Goal: Task Accomplishment & Management: Complete application form

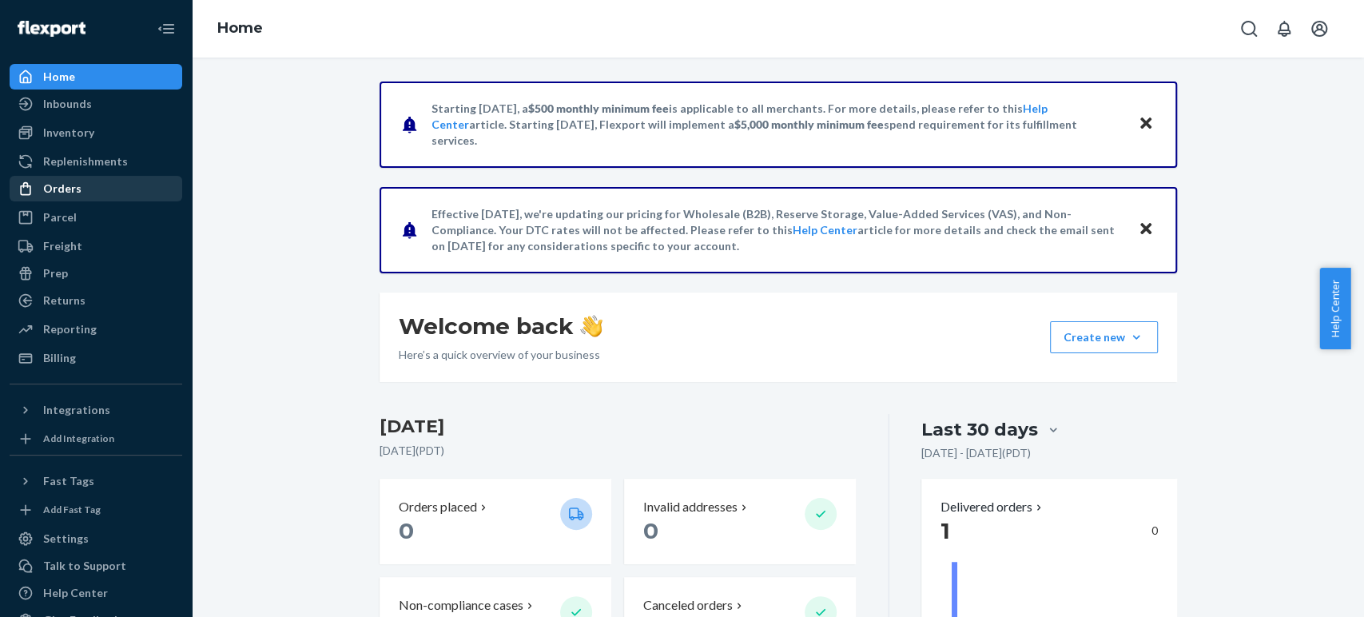
click at [60, 183] on div "Orders" at bounding box center [62, 189] width 38 height 16
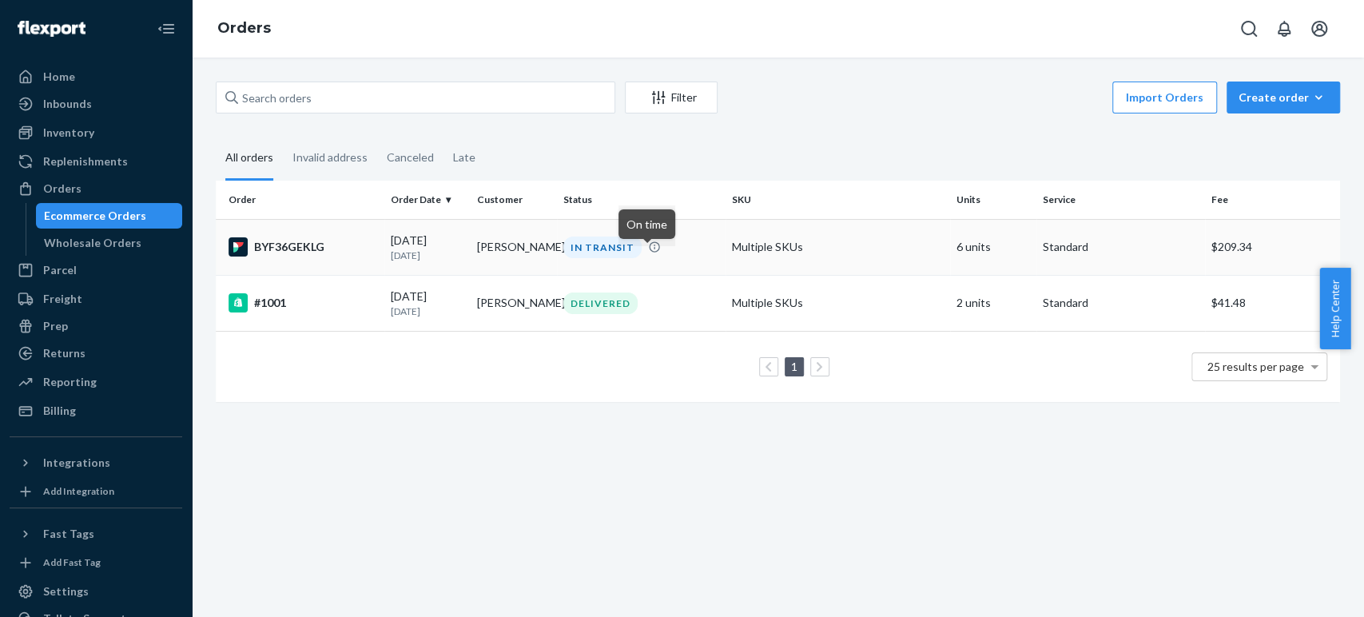
click at [649, 252] on icon at bounding box center [654, 246] width 10 height 10
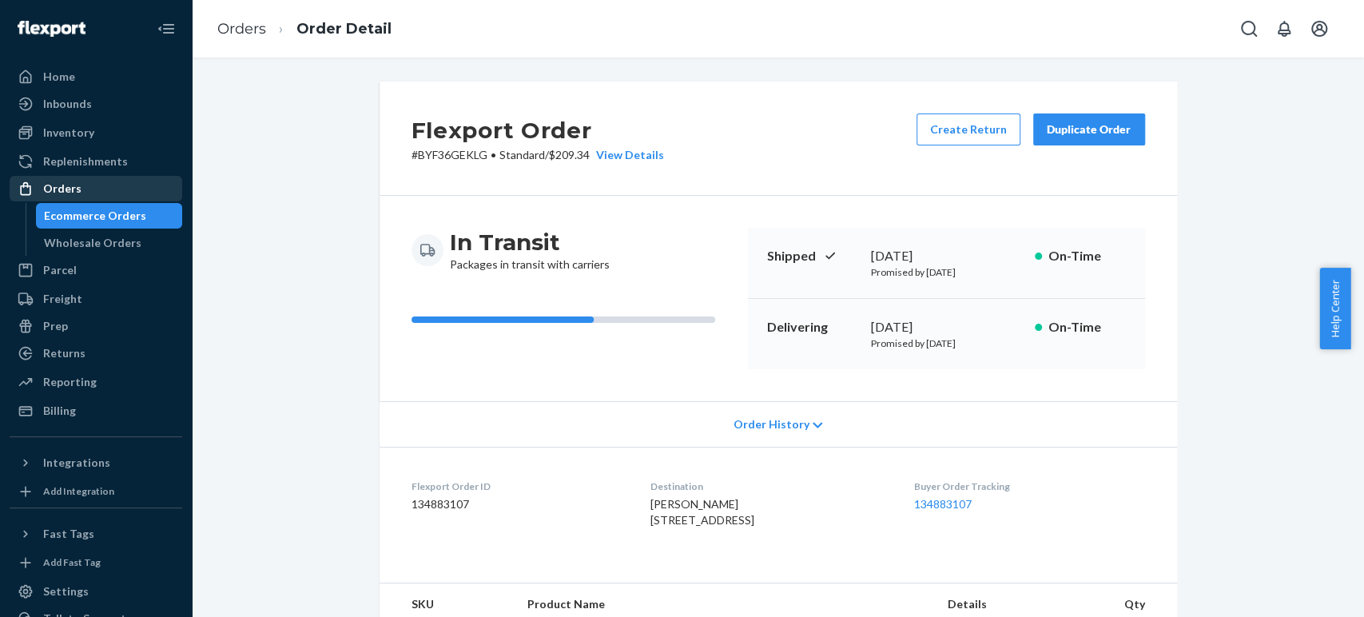
click at [58, 185] on div "Orders" at bounding box center [62, 189] width 38 height 16
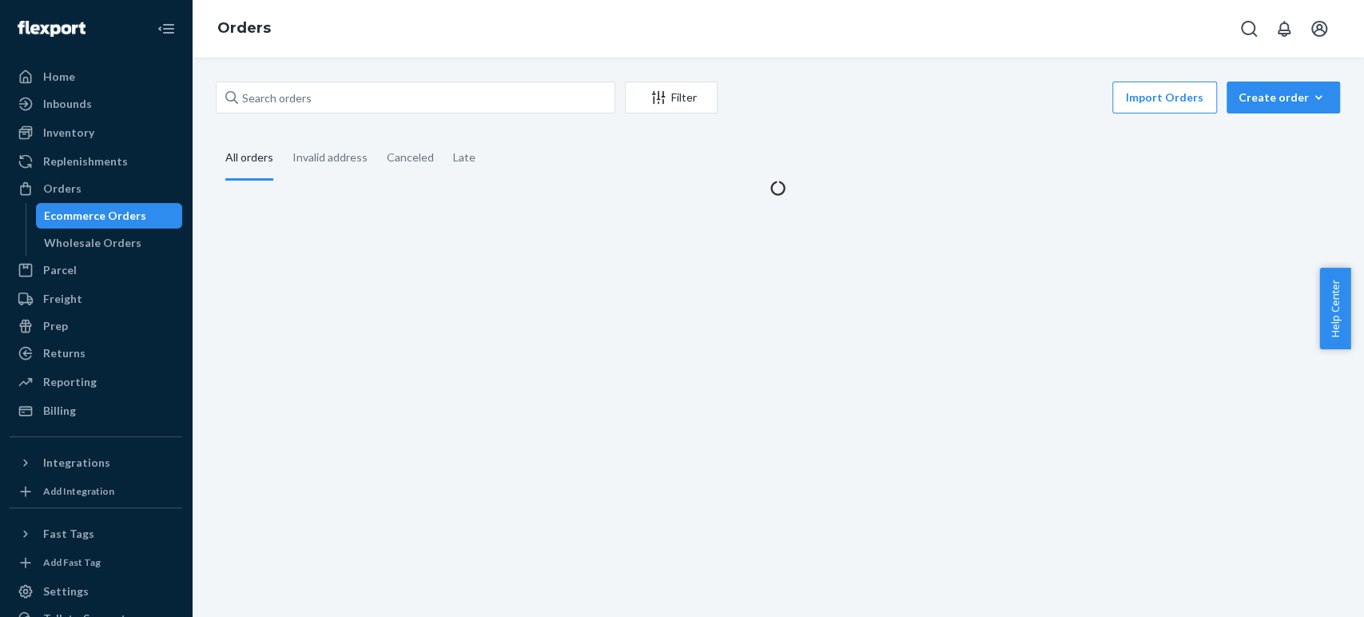
click at [63, 189] on div "Orders" at bounding box center [62, 189] width 38 height 16
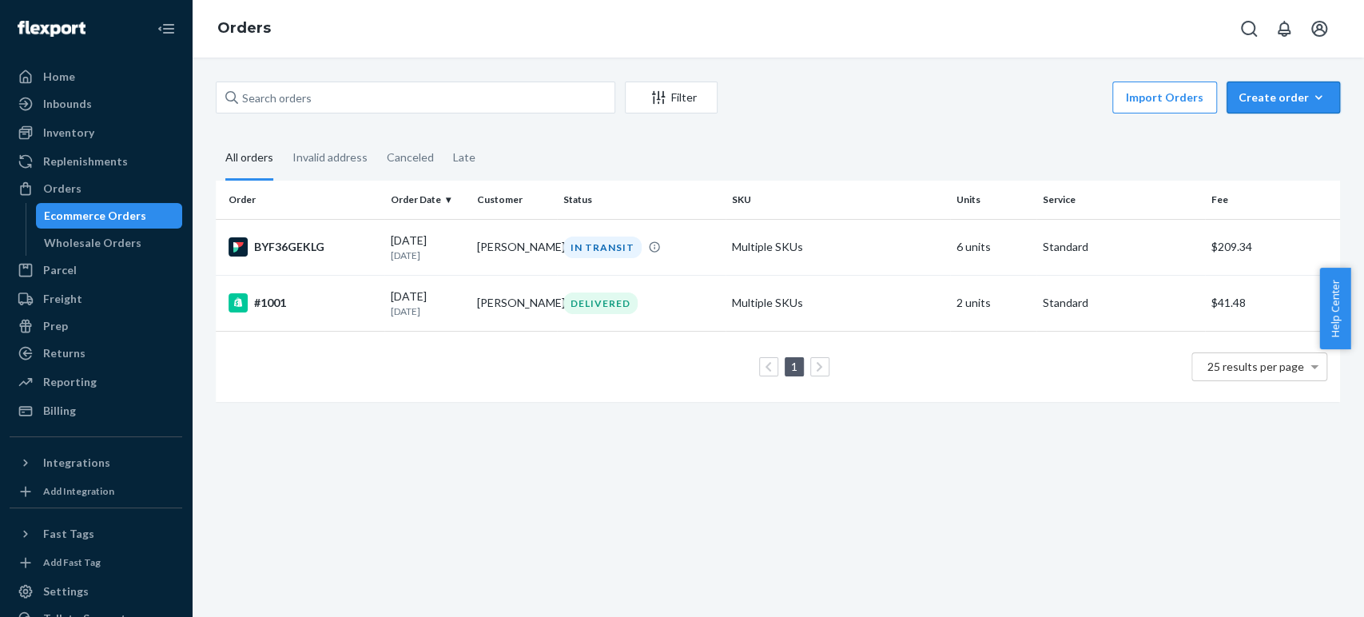
click at [1312, 98] on icon "button" at bounding box center [1319, 98] width 16 height 16
click at [1262, 137] on span "Ecommerce order" at bounding box center [1293, 135] width 99 height 11
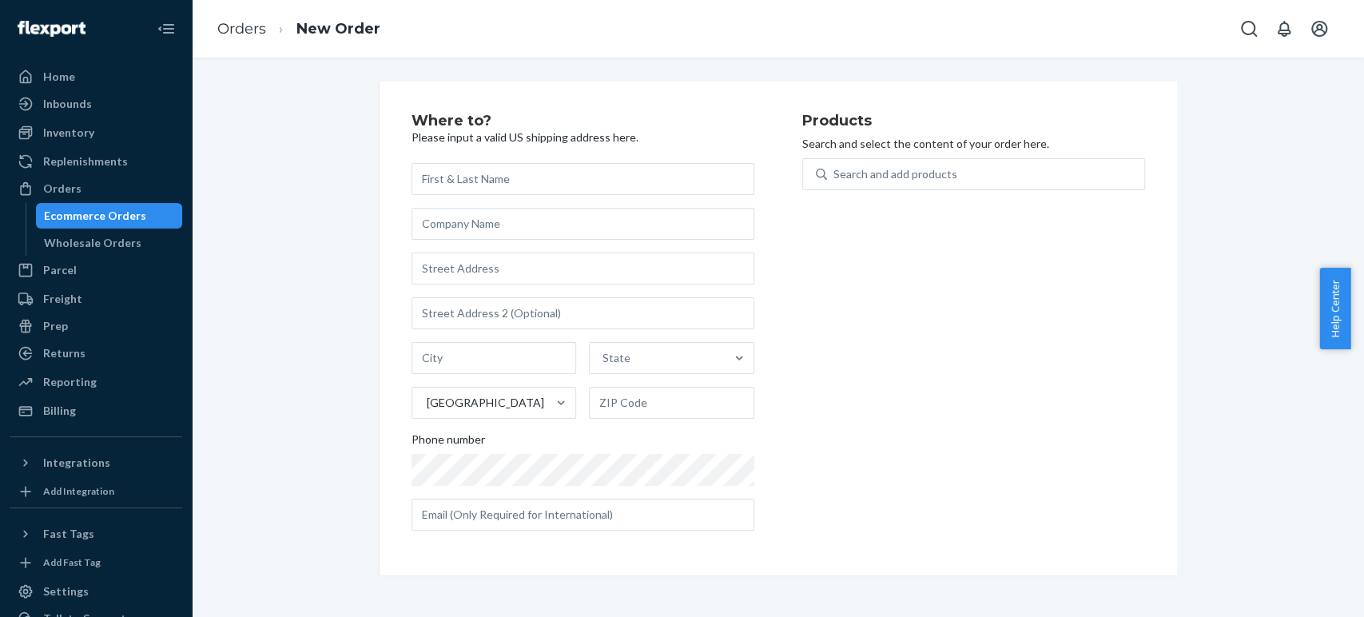
click at [512, 181] on input "text" at bounding box center [583, 179] width 343 height 32
type input "[PERSON_NAME]"
click at [443, 270] on input "text" at bounding box center [583, 269] width 343 height 32
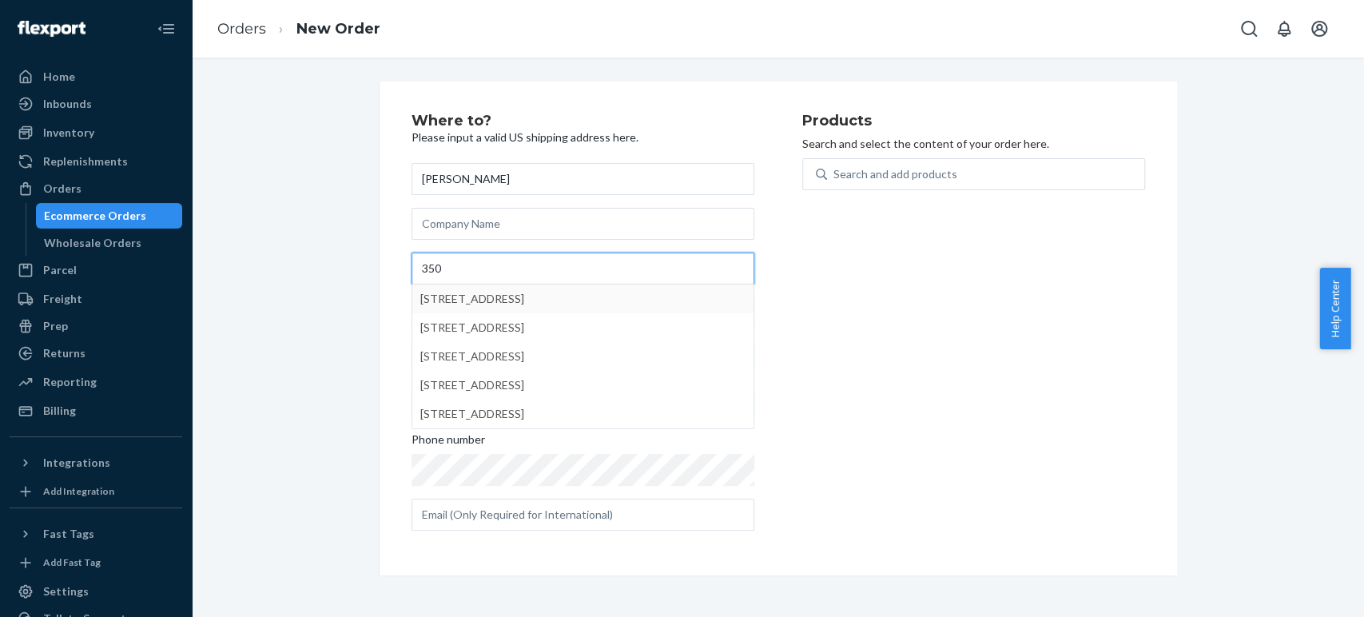
type input "350"
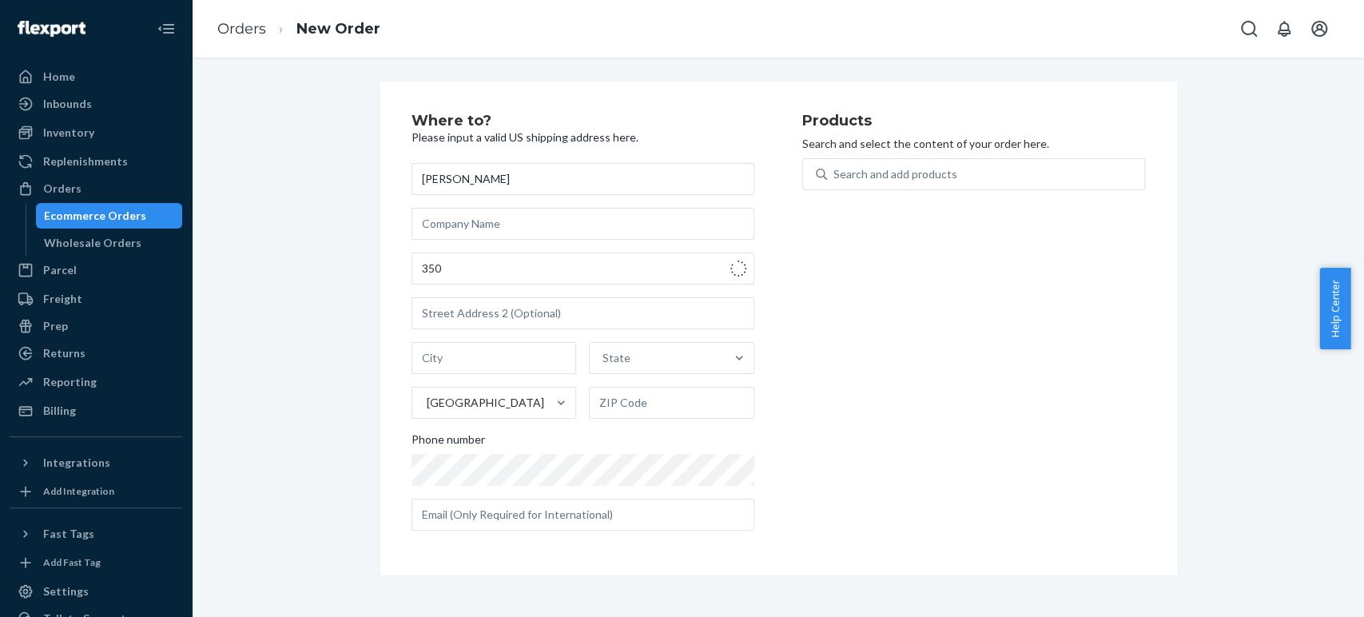
type input "[GEOGRAPHIC_DATA][PERSON_NAME]"
type input "95134"
type input "[STREET_ADDRESS]"
click at [464, 319] on input "text" at bounding box center [583, 313] width 343 height 32
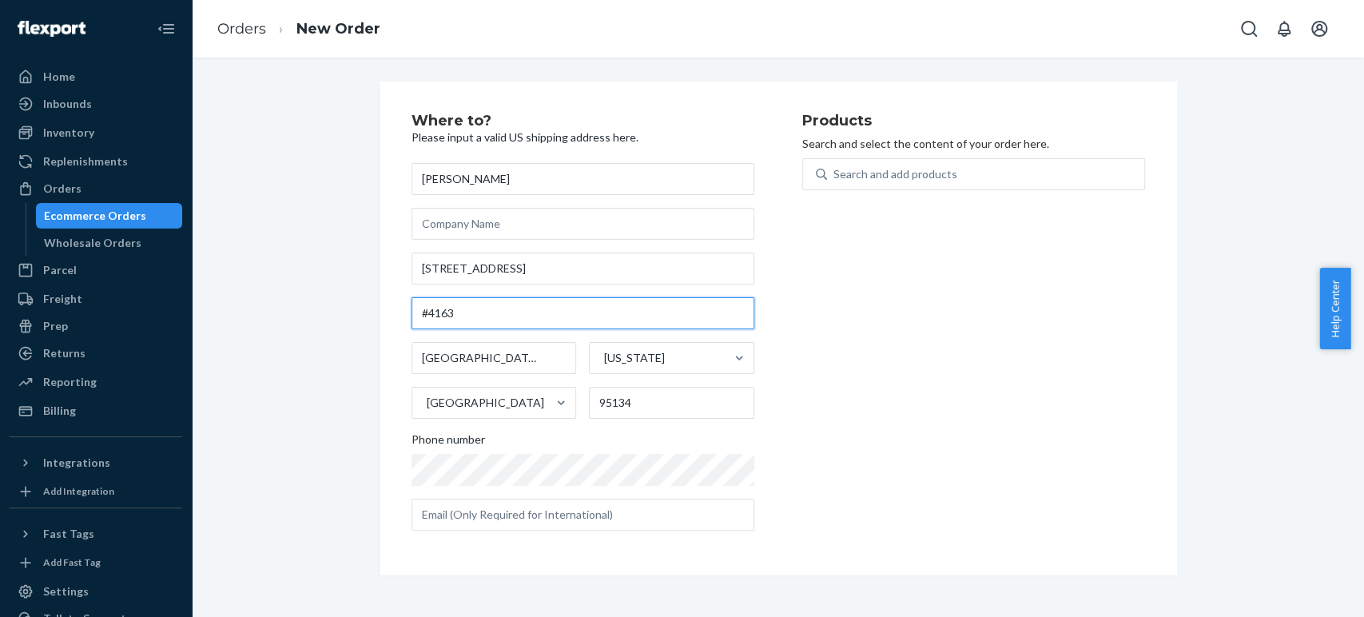
type input "#4163"
click at [368, 367] on div "Where to? Please input a valid US shipping address here. [PERSON_NAME] [STREET_…" at bounding box center [779, 329] width 822 height 494
drag, startPoint x: 478, startPoint y: 525, endPoint x: 448, endPoint y: 518, distance: 31.2
click at [448, 518] on input "text" at bounding box center [583, 515] width 343 height 32
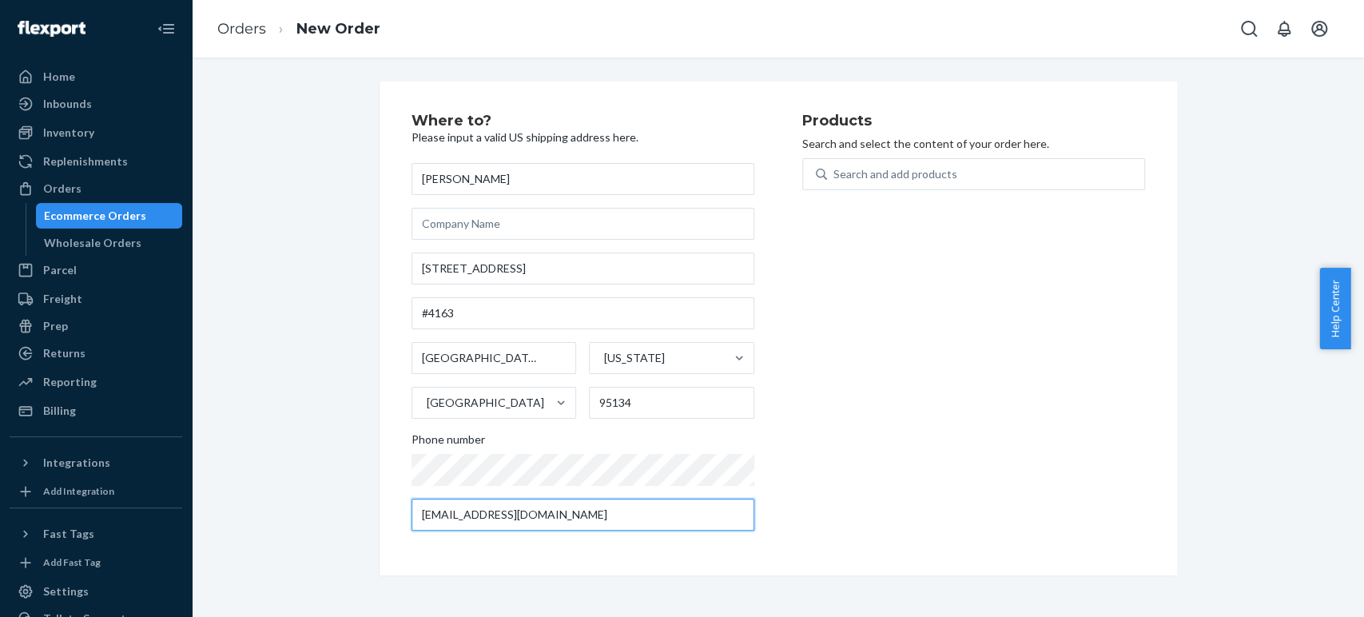
type input "[EMAIL_ADDRESS][DOMAIN_NAME]"
click at [281, 454] on div "Where to? Please input a valid US shipping address here. [PERSON_NAME] [STREET_…" at bounding box center [778, 329] width 1149 height 494
click at [916, 178] on div "Search and add products" at bounding box center [896, 174] width 124 height 16
click at [835, 178] on input "0 results available. Use Up and Down to choose options, press Enter to select t…" at bounding box center [835, 174] width 2 height 16
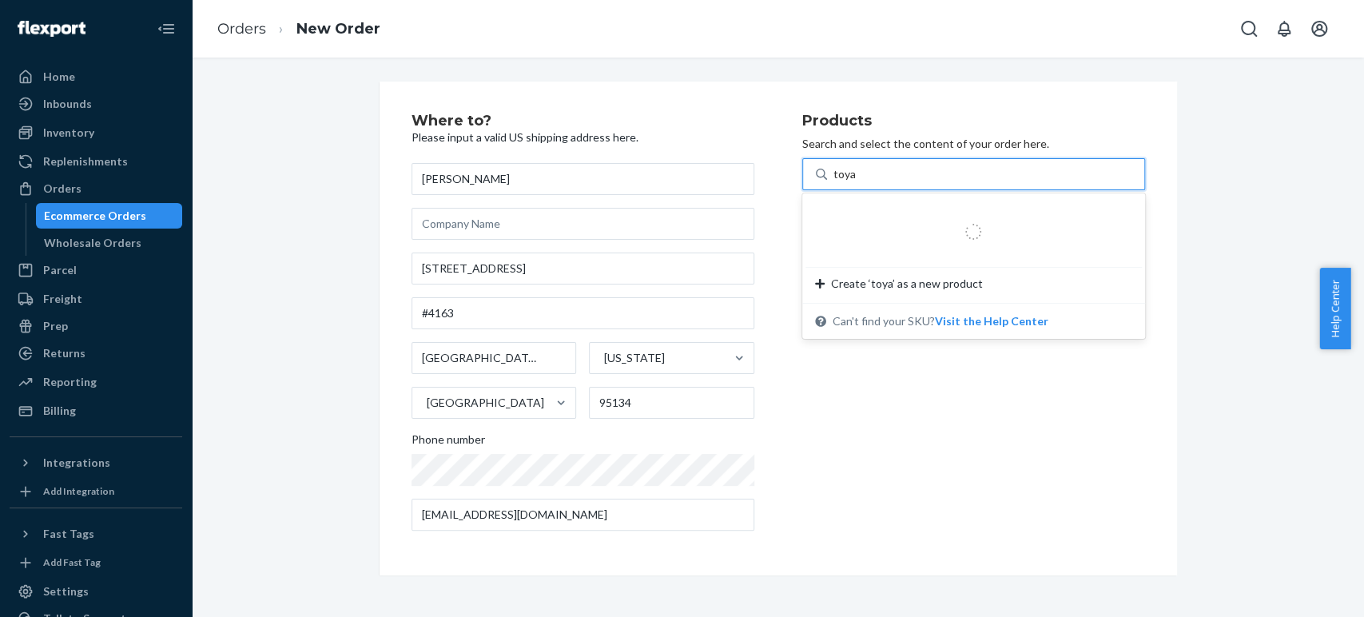
type input "toyam"
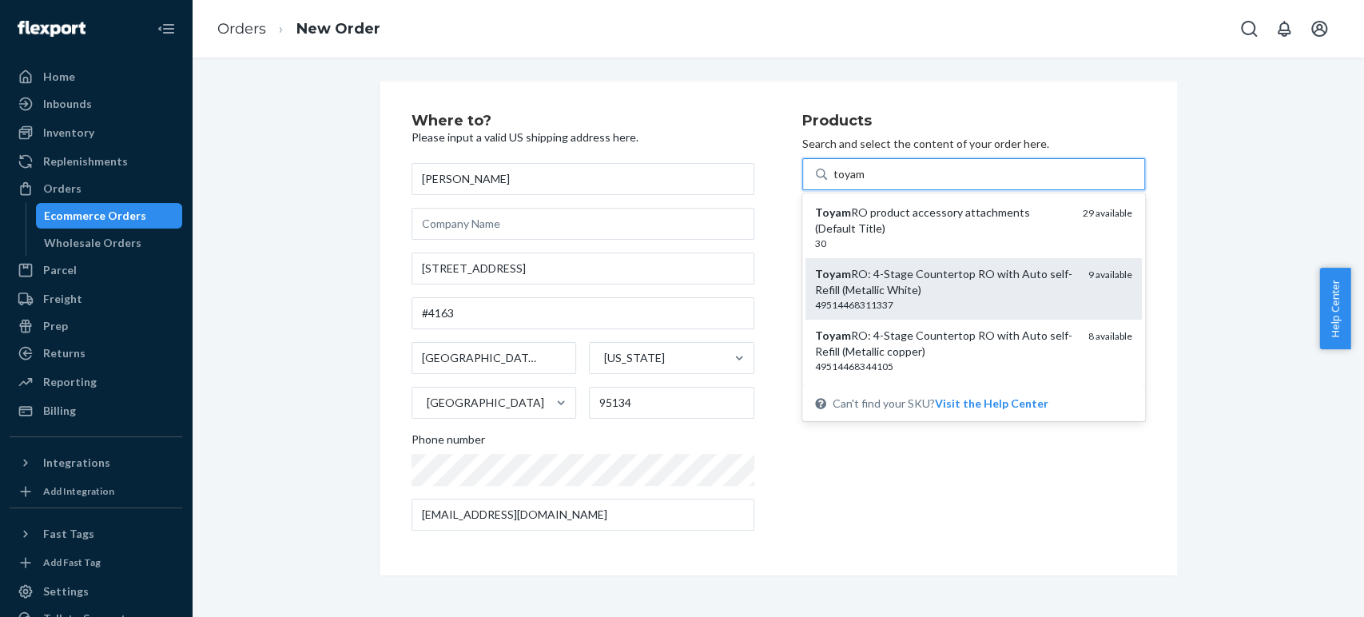
click at [916, 298] on div "49514468311337" at bounding box center [945, 305] width 261 height 14
click at [866, 182] on input "toyam" at bounding box center [850, 174] width 33 height 16
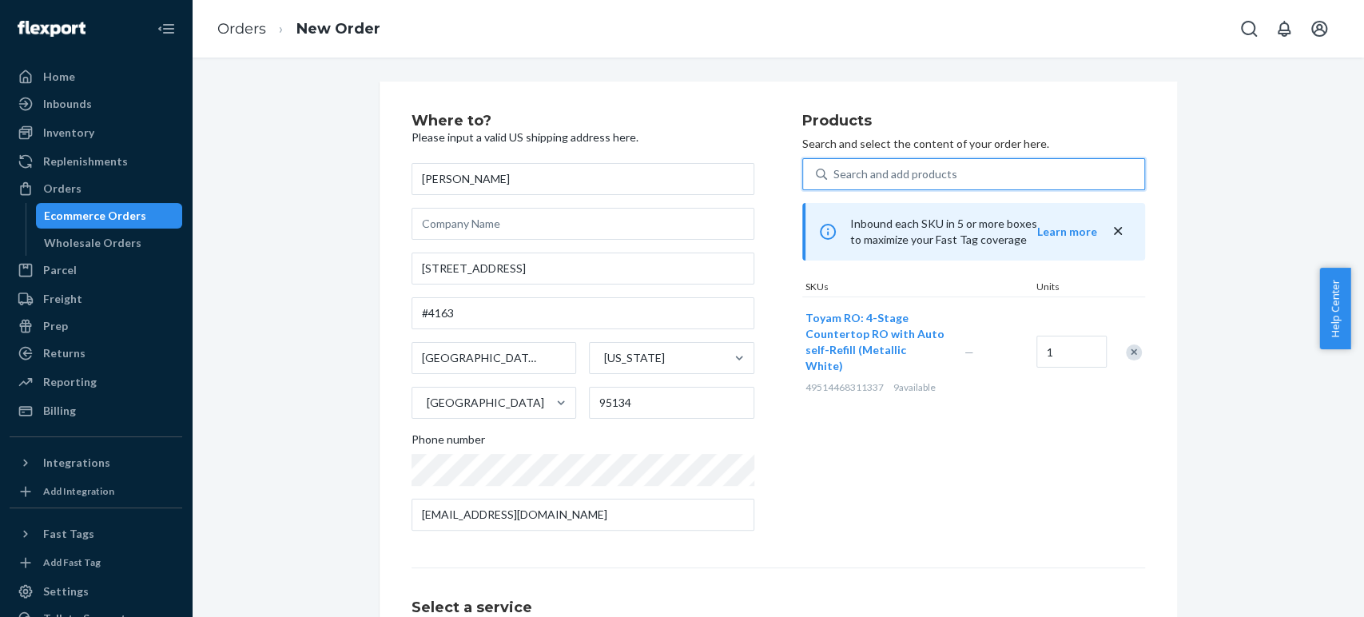
click at [892, 175] on div "Search and add products" at bounding box center [896, 174] width 124 height 16
click at [835, 175] on input "0 results available. Use Up and Down to choose options, press Enter to select t…" at bounding box center [835, 174] width 2 height 16
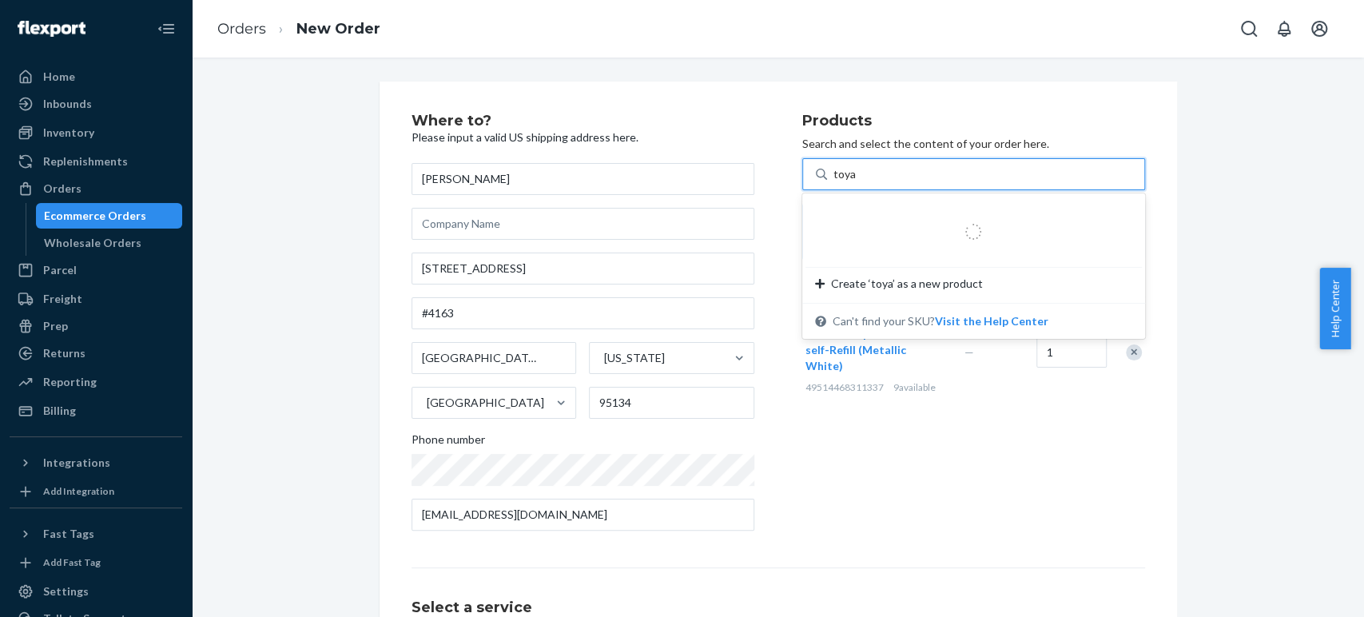
type input "toyam"
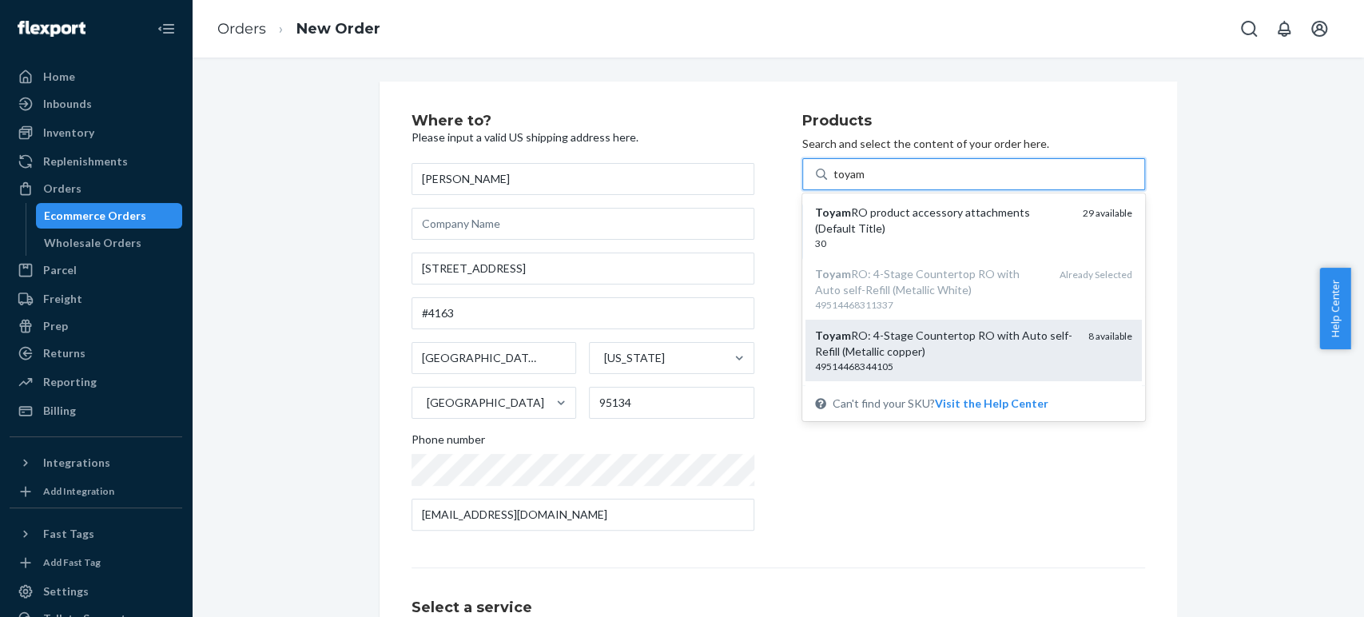
click at [900, 350] on div "Toyam RO: 4-Stage Countertop RO with Auto self-Refill (Metallic copper)" at bounding box center [945, 344] width 261 height 32
click at [866, 182] on input "toyam" at bounding box center [850, 174] width 33 height 16
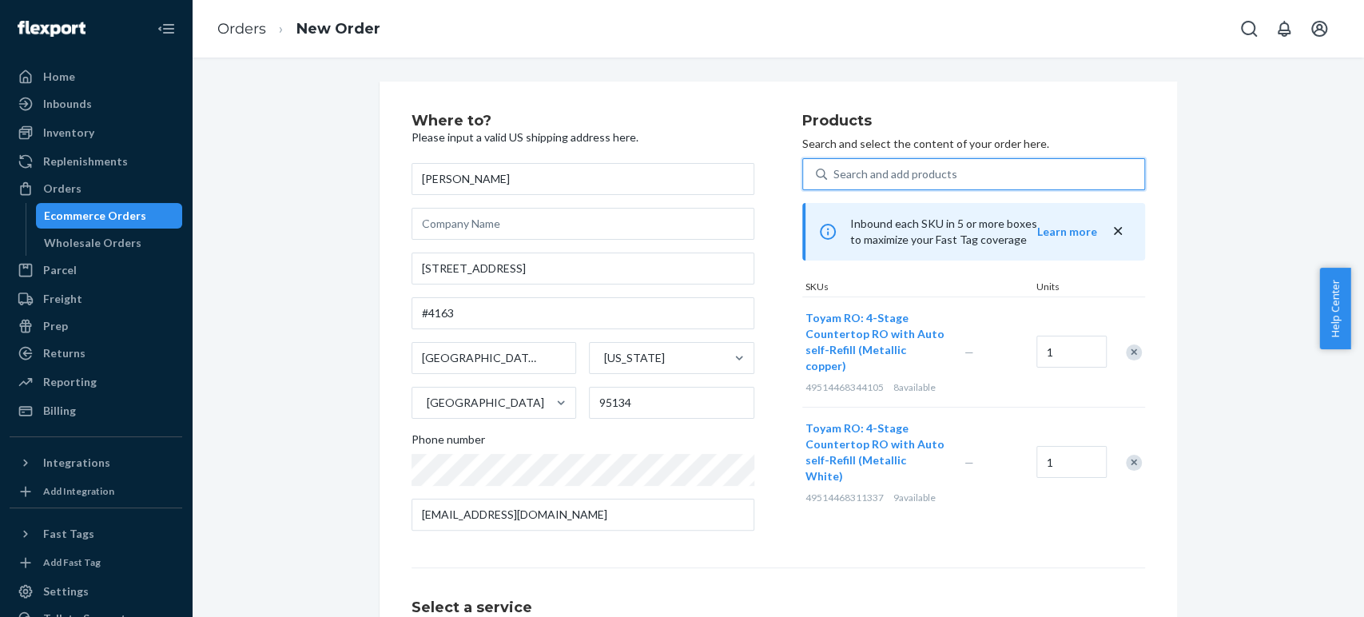
click at [874, 176] on div "Search and add products" at bounding box center [896, 174] width 124 height 16
click at [835, 176] on input "0 results available. Use Up and Down to choose options, press Enter to select t…" at bounding box center [835, 174] width 2 height 16
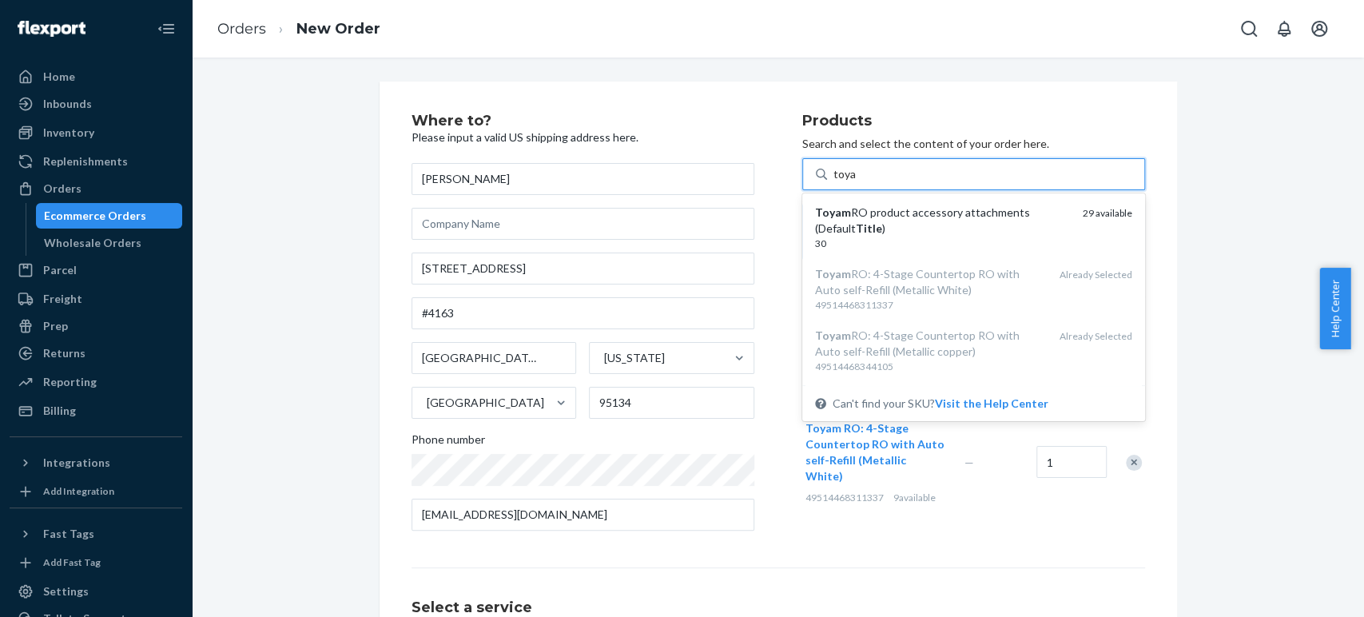
type input "toyam"
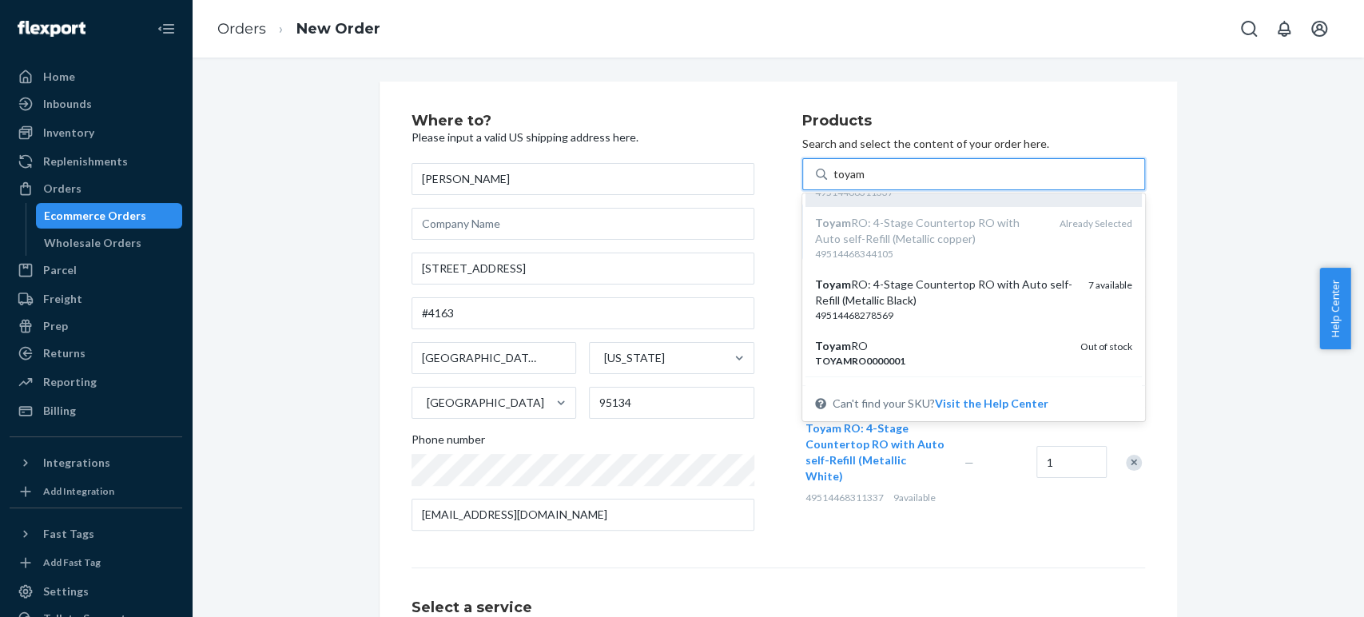
scroll to position [114, 0]
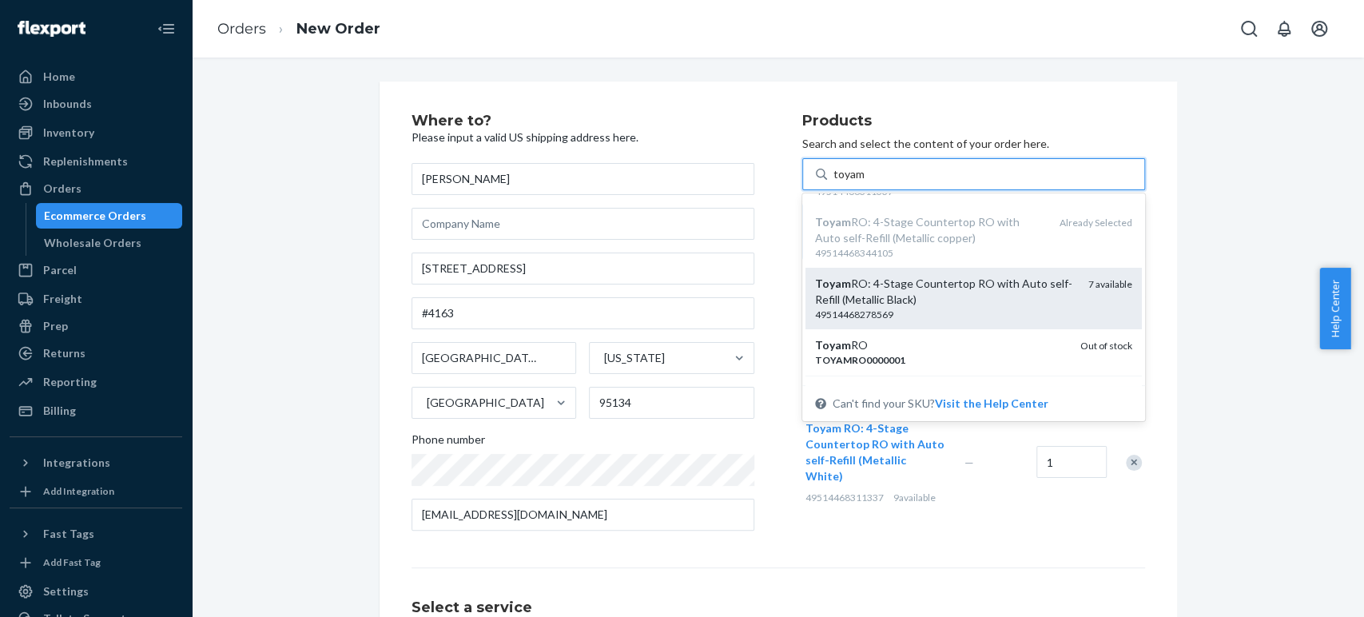
click at [906, 303] on div "Toyam RO: 4-Stage Countertop RO with Auto self-Refill (Metallic Black)" at bounding box center [945, 292] width 261 height 32
click at [866, 182] on input "toyam" at bounding box center [850, 174] width 33 height 16
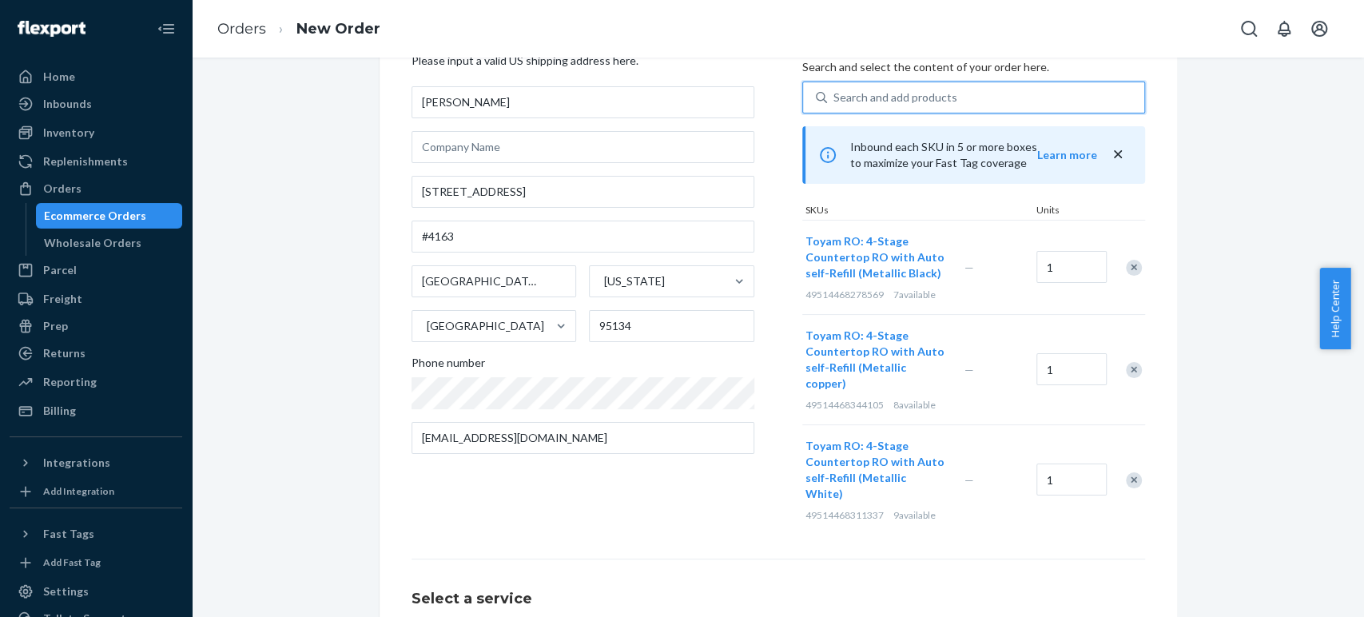
scroll to position [78, 0]
click at [1058, 263] on input "1" at bounding box center [1072, 266] width 70 height 32
type input "2"
click at [1063, 364] on input "1" at bounding box center [1072, 368] width 70 height 32
type input "2"
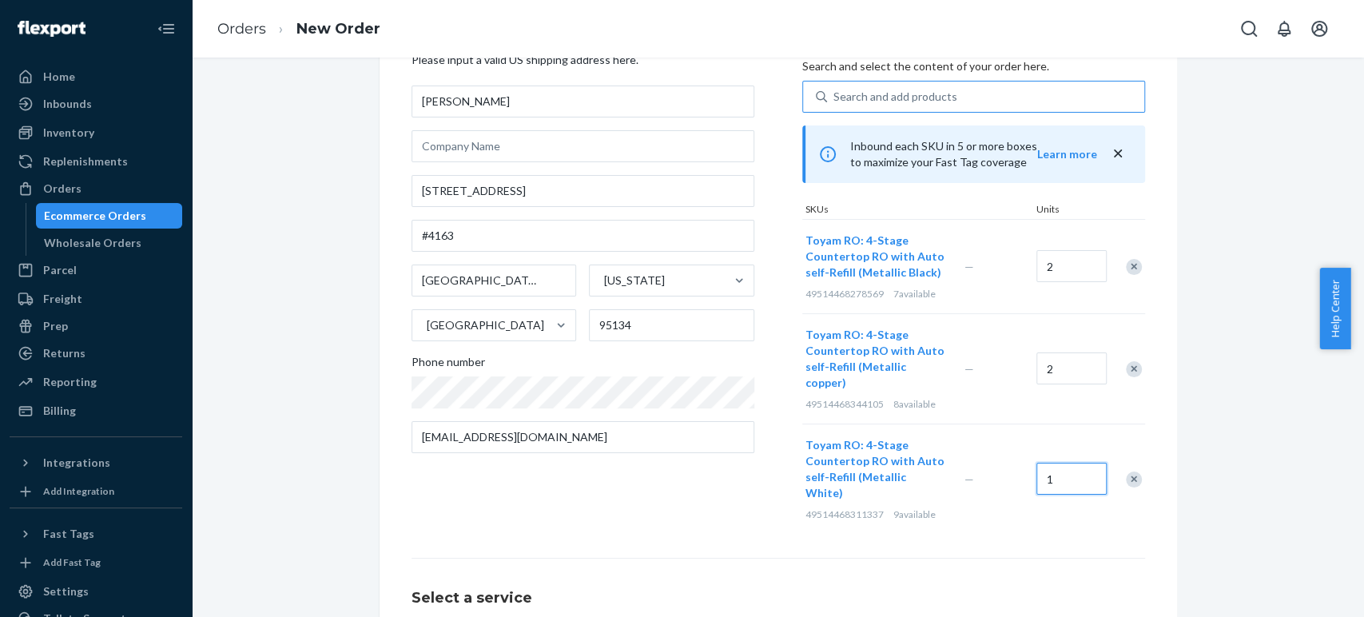
click at [1071, 464] on input "1" at bounding box center [1072, 479] width 70 height 32
type input "2"
click at [1248, 488] on div "Where to? Please input a valid US shipping address here. [PERSON_NAME] [STREET_…" at bounding box center [778, 401] width 1149 height 795
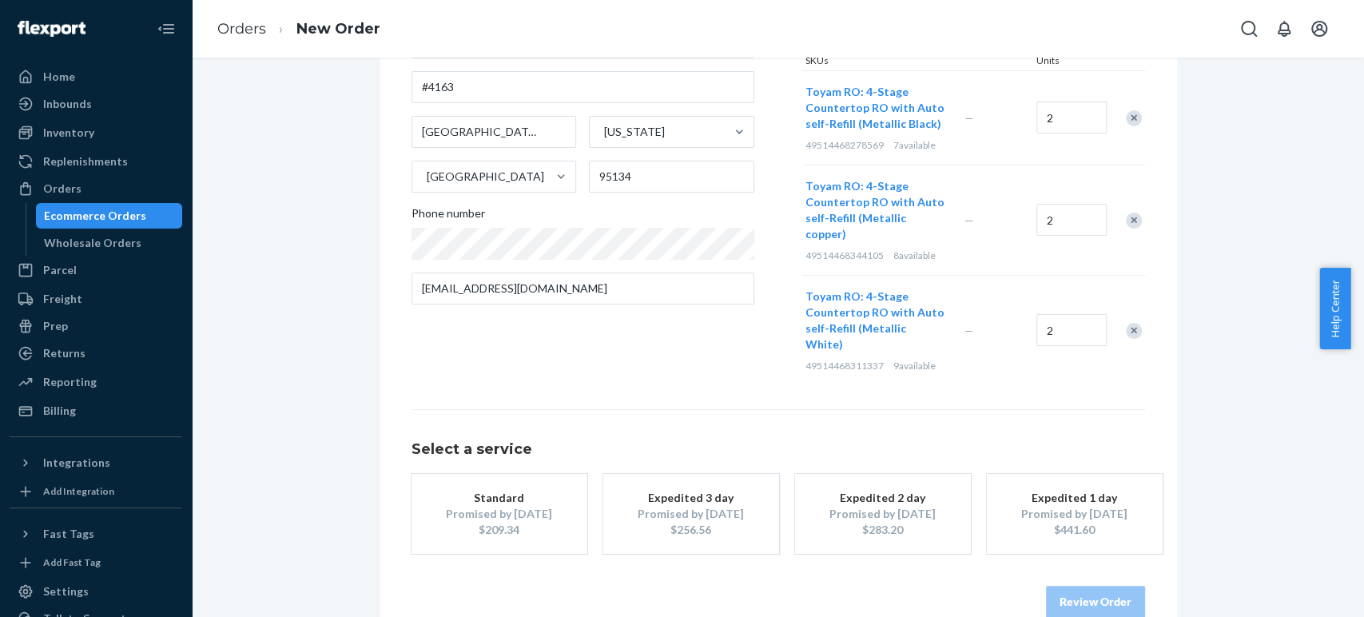
click at [488, 506] on div "Promised by [DATE]" at bounding box center [500, 514] width 128 height 16
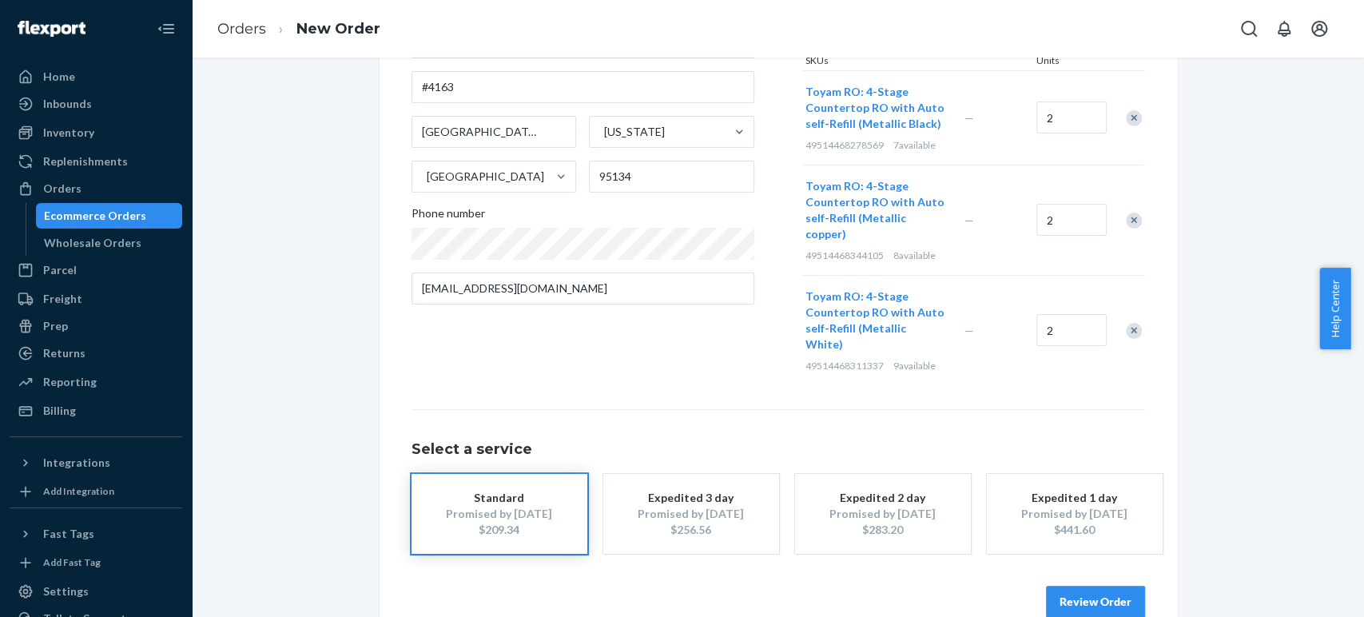
click at [1097, 586] on button "Review Order" at bounding box center [1095, 602] width 99 height 32
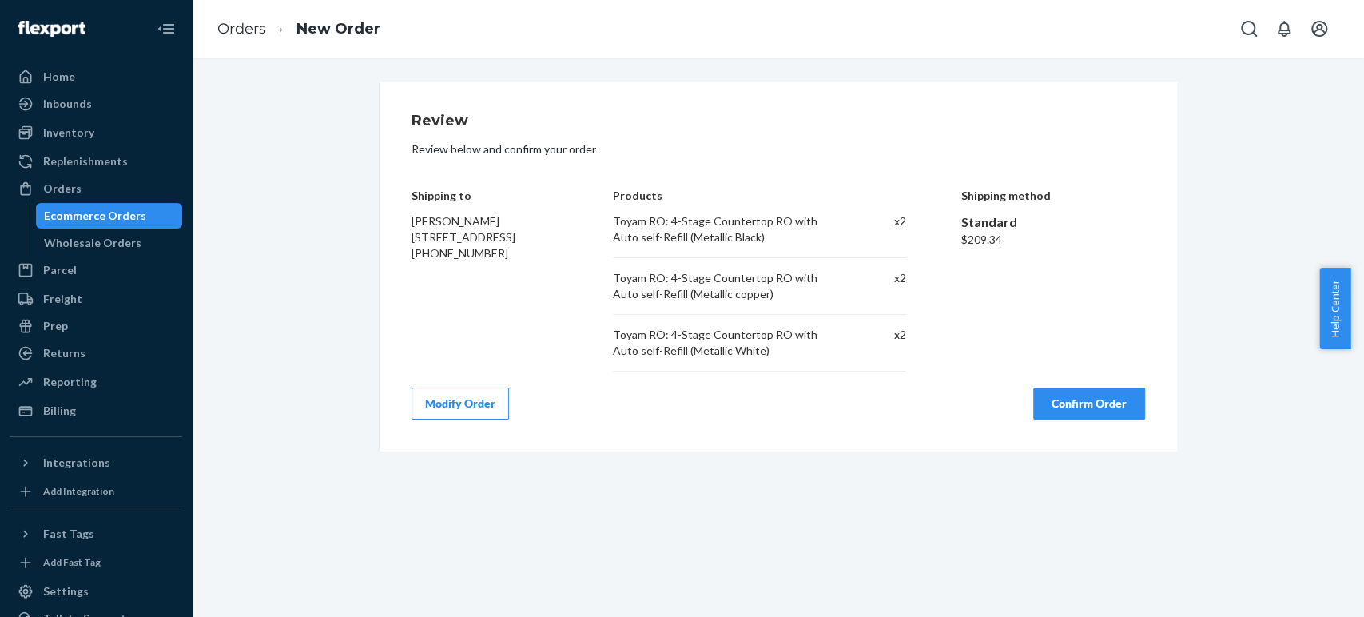
scroll to position [0, 0]
click at [1113, 400] on button "Confirm Order" at bounding box center [1089, 404] width 112 height 32
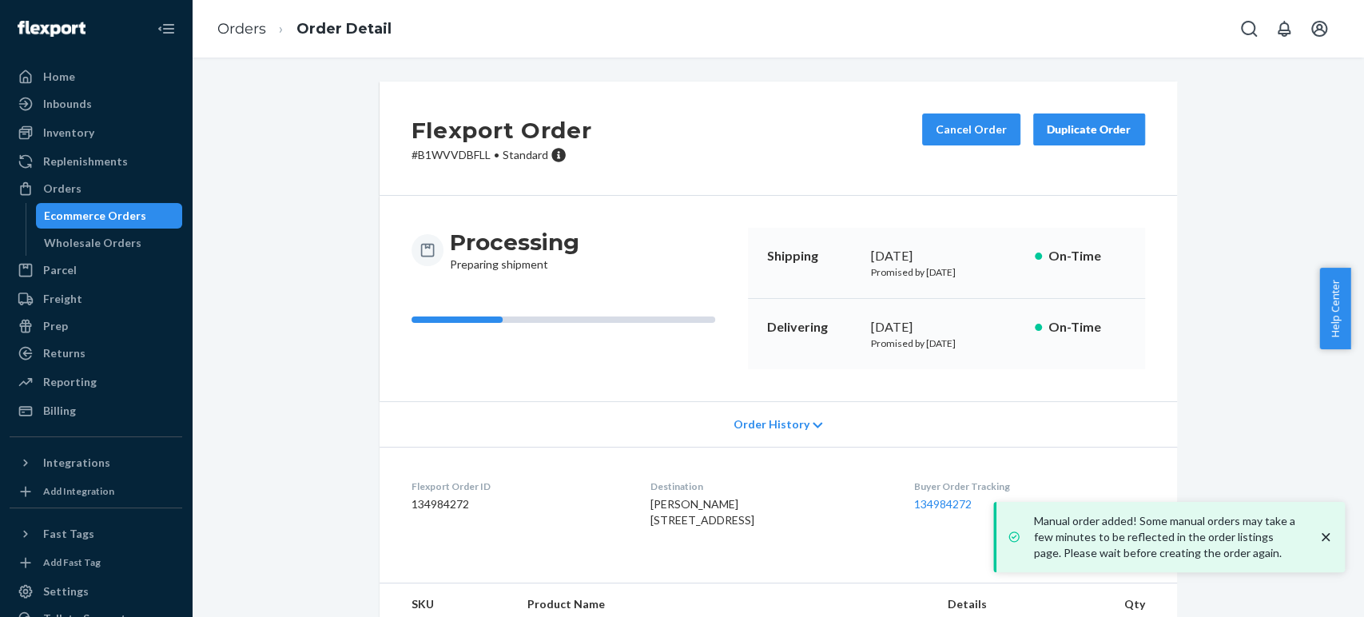
click at [1330, 536] on icon "close toast" at bounding box center [1326, 537] width 16 height 16
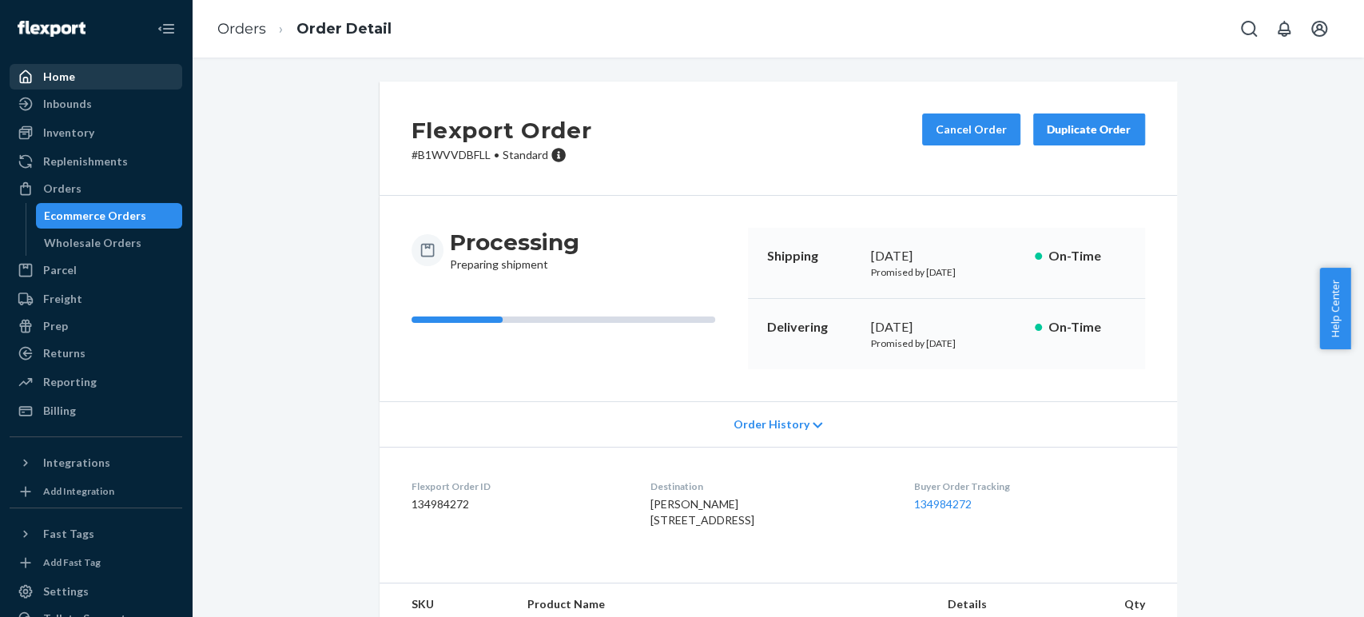
click at [70, 74] on div "Home" at bounding box center [59, 77] width 32 height 16
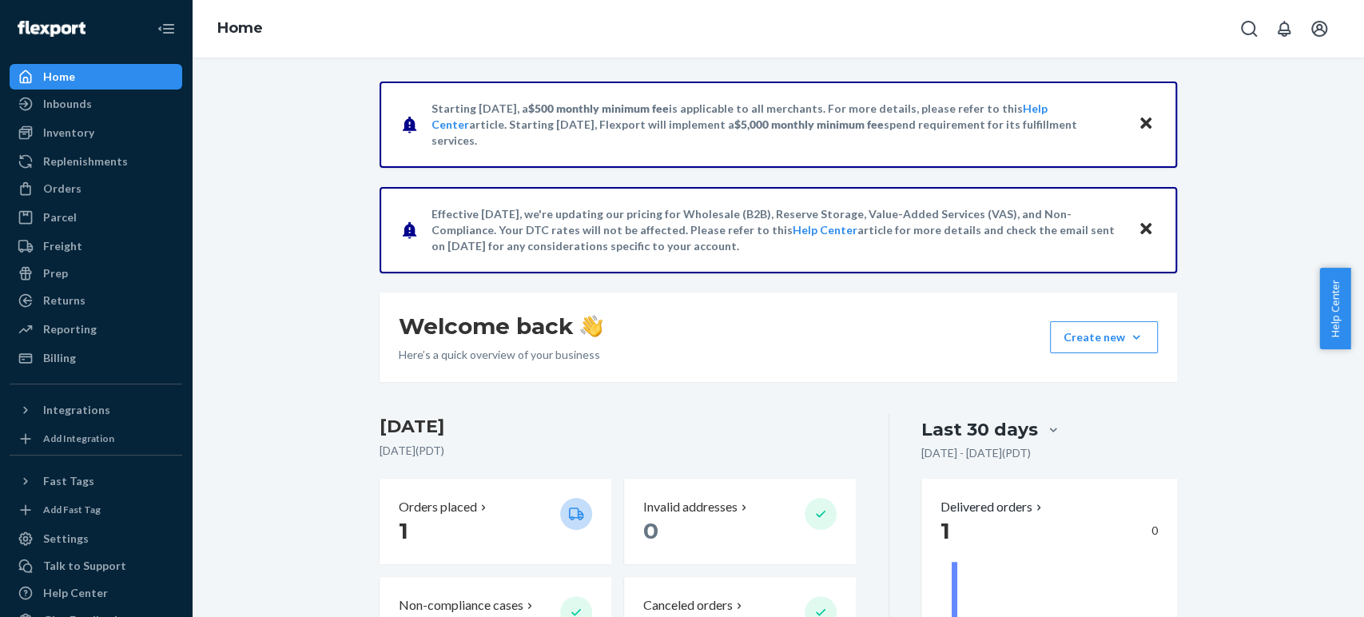
click at [1141, 124] on icon "Close" at bounding box center [1146, 122] width 11 height 11
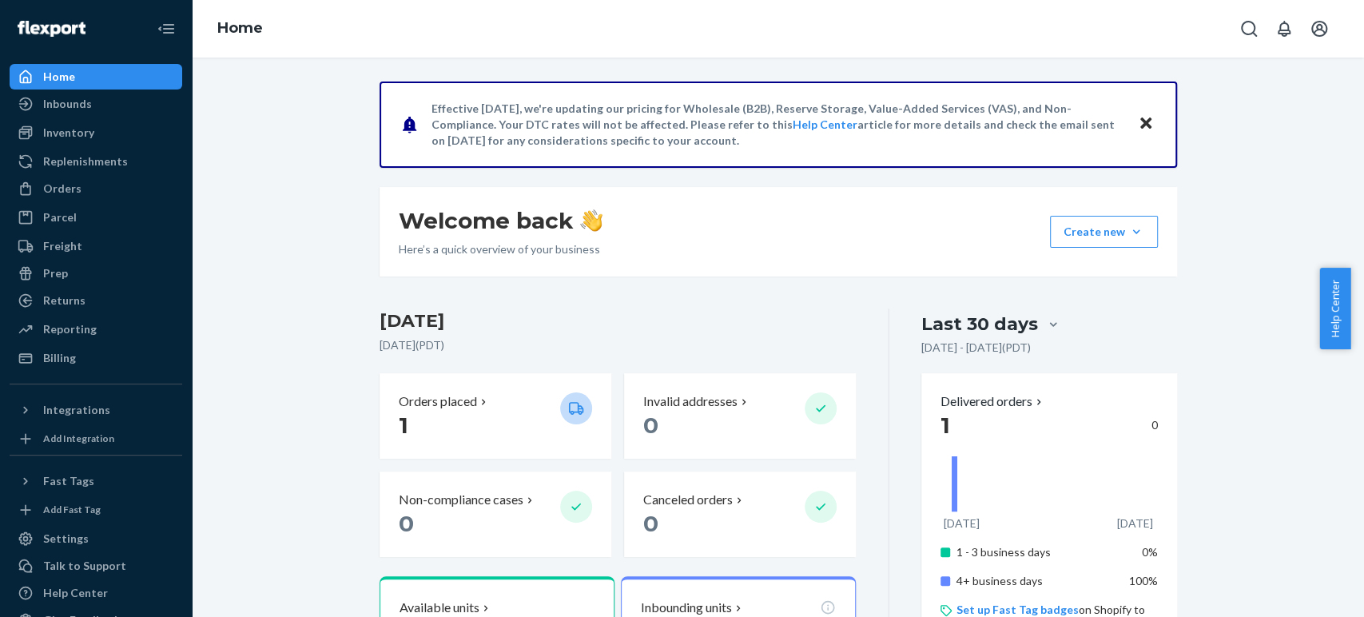
click at [1141, 124] on icon "Close" at bounding box center [1146, 122] width 11 height 11
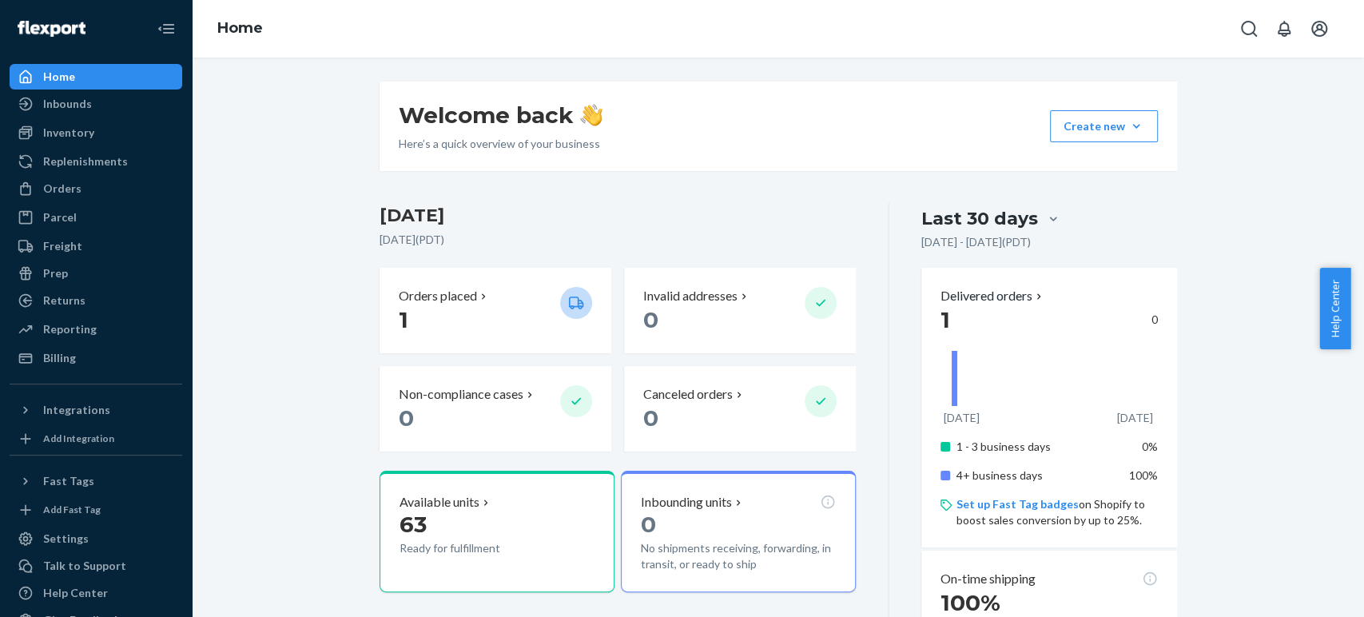
click at [325, 211] on div "Welcome back Here’s a quick overview of your business Create new Create new inb…" at bounding box center [778, 555] width 1149 height 947
